Goal: Transaction & Acquisition: Purchase product/service

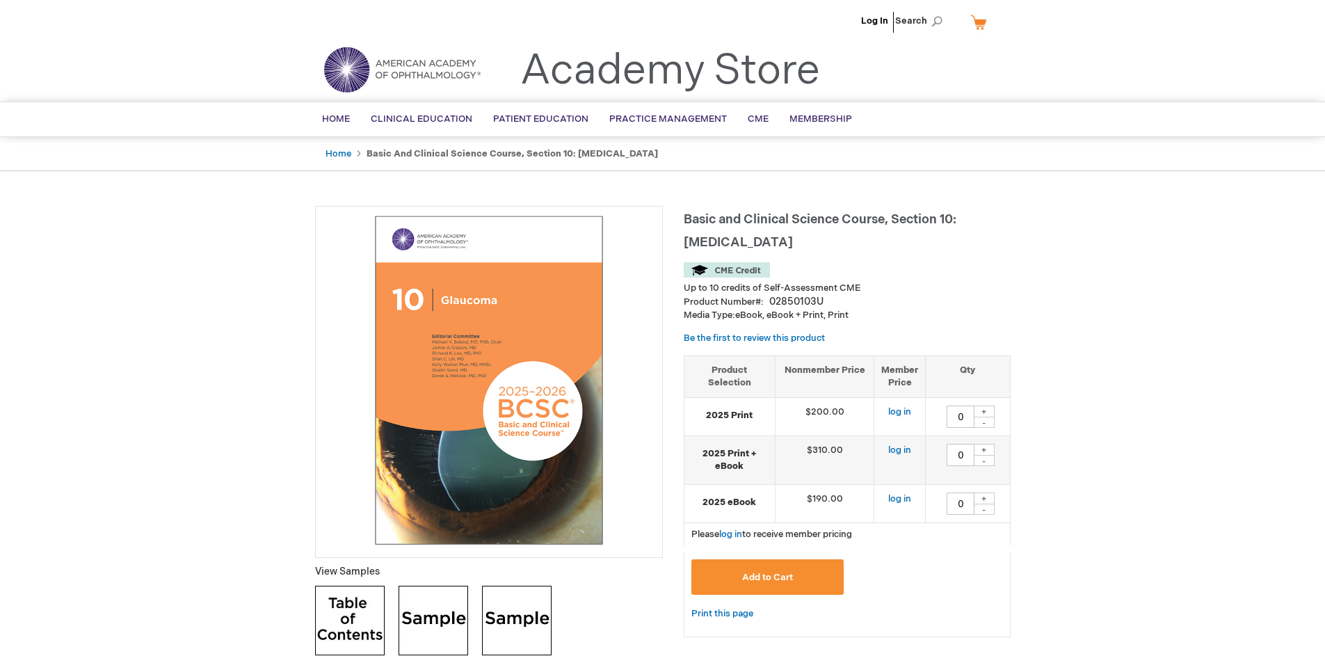
type input "0"
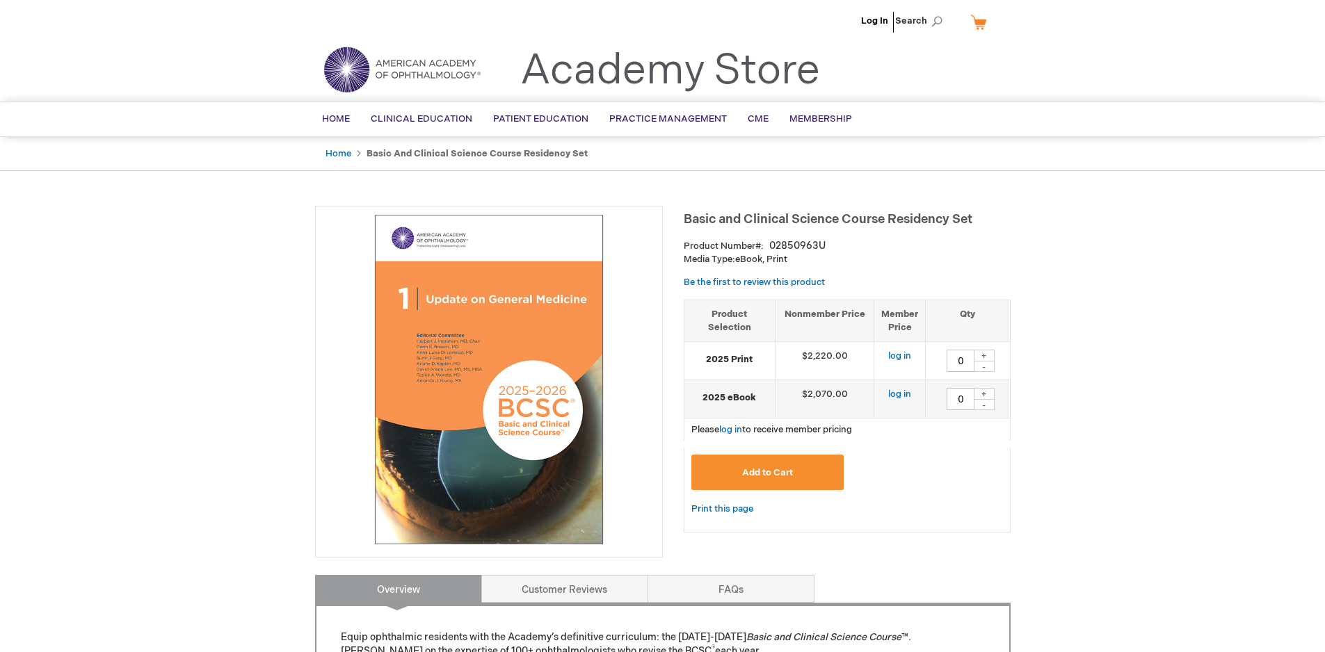
type input "0"
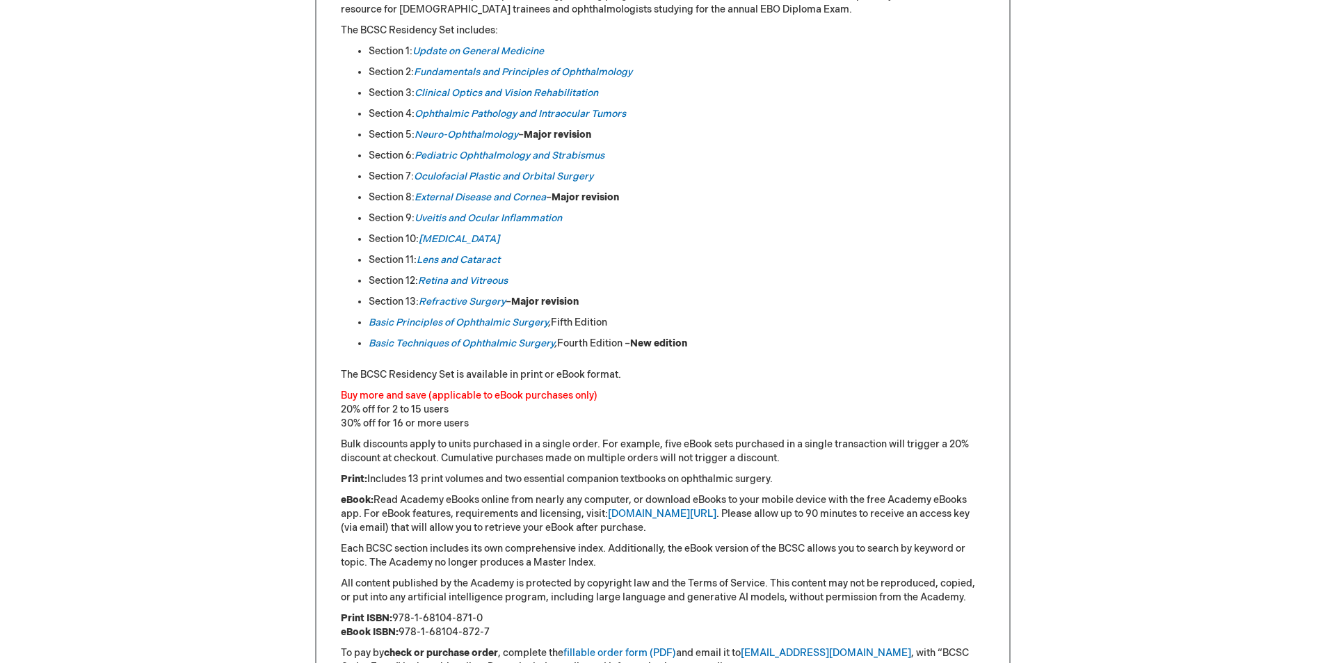
scroll to position [765, 0]
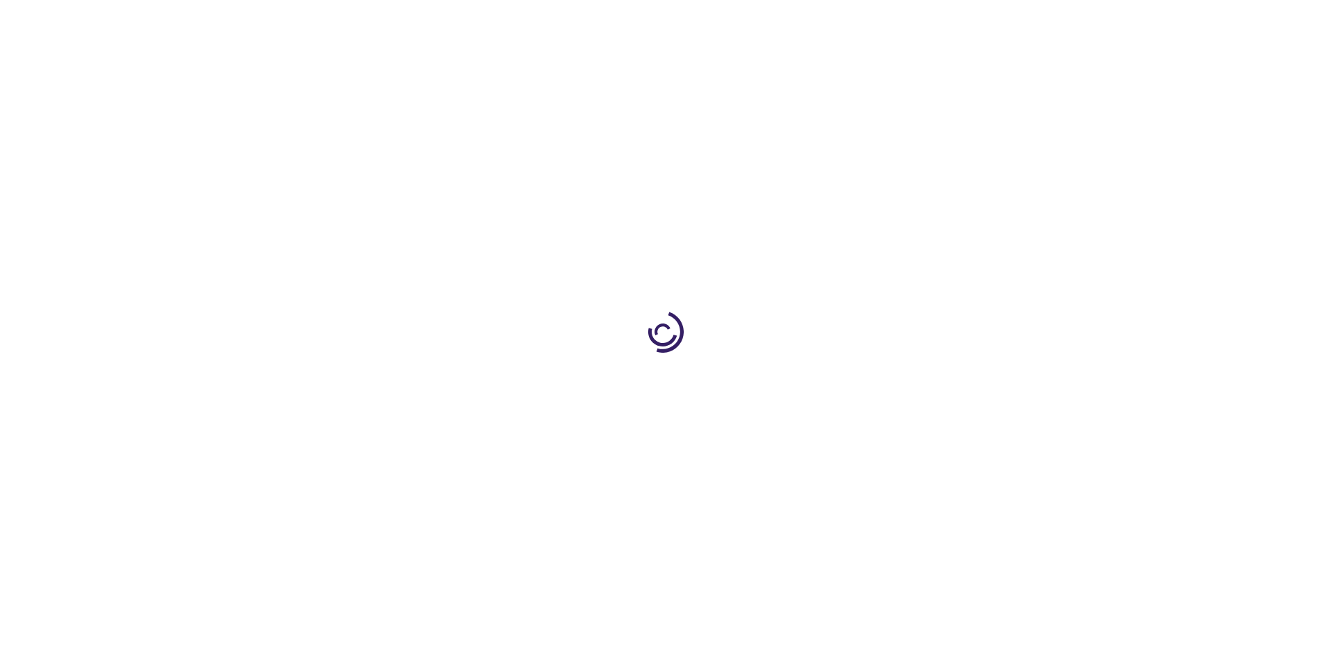
type input "0"
